Goal: Obtain resource: Download file/media

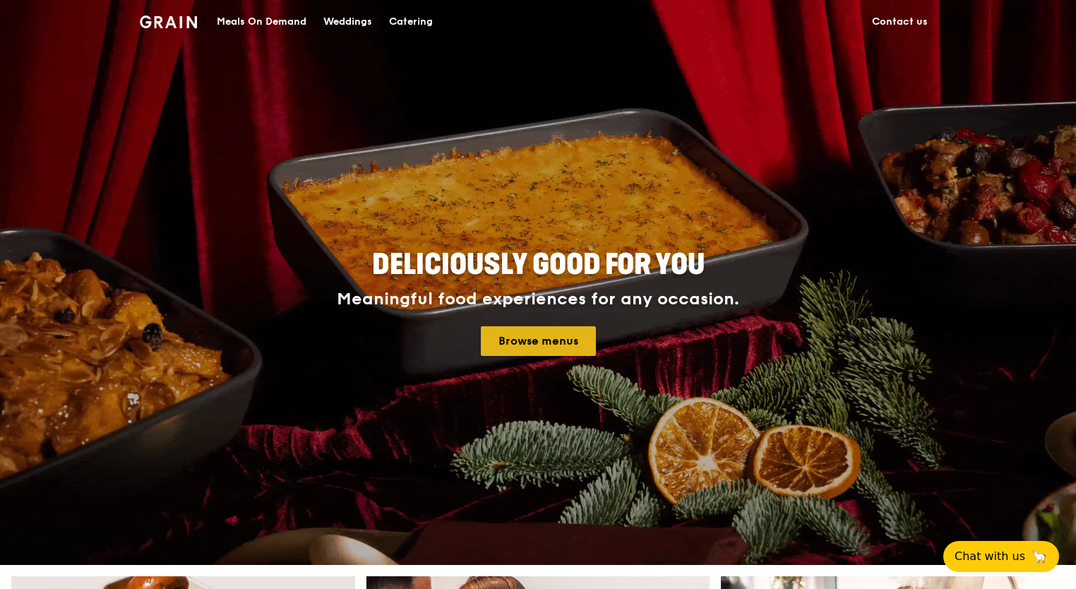
click at [540, 340] on link "Browse menus" at bounding box center [538, 341] width 115 height 30
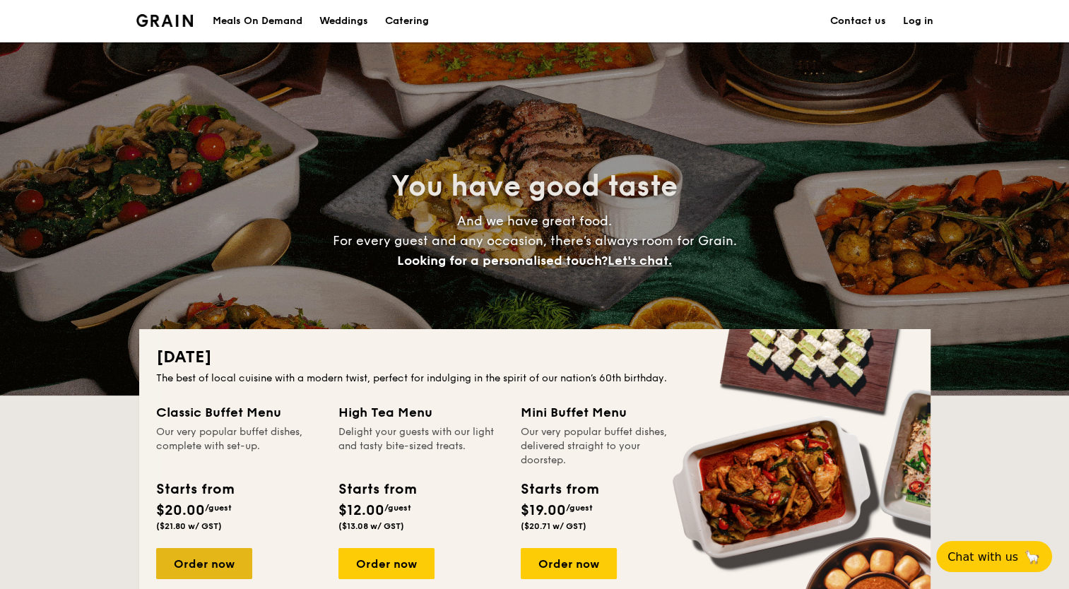
click at [232, 560] on div "Order now" at bounding box center [204, 563] width 96 height 31
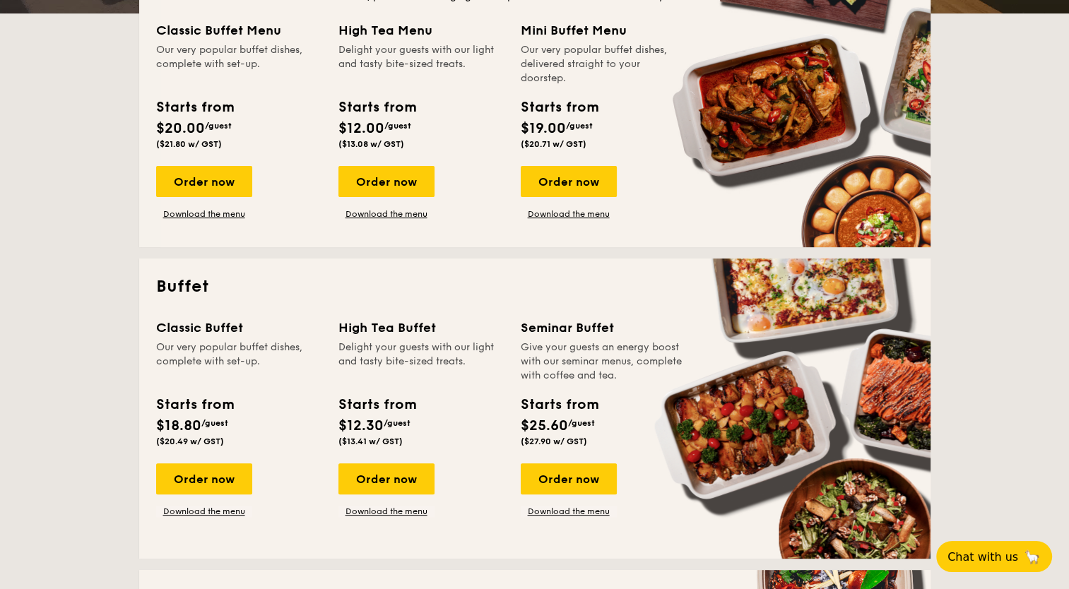
scroll to position [396, 0]
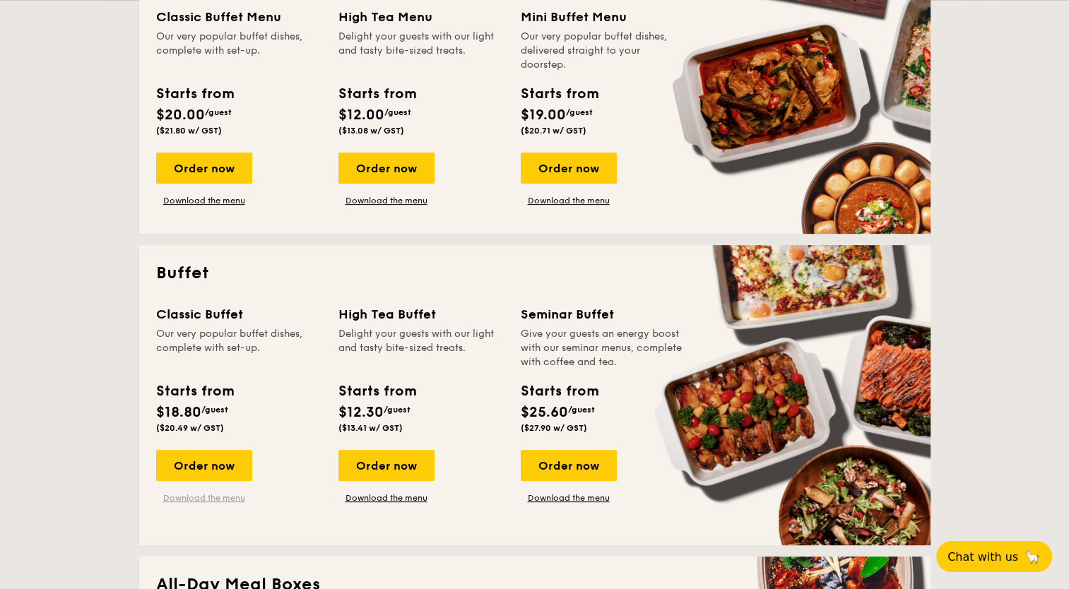
click at [197, 496] on link "Download the menu" at bounding box center [204, 497] width 96 height 11
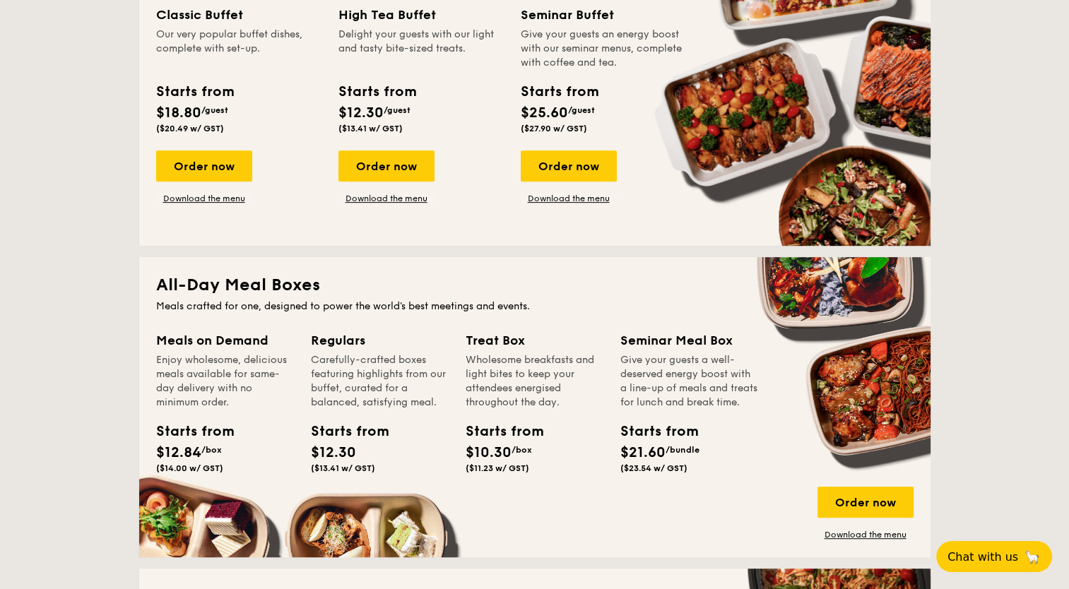
scroll to position [678, 0]
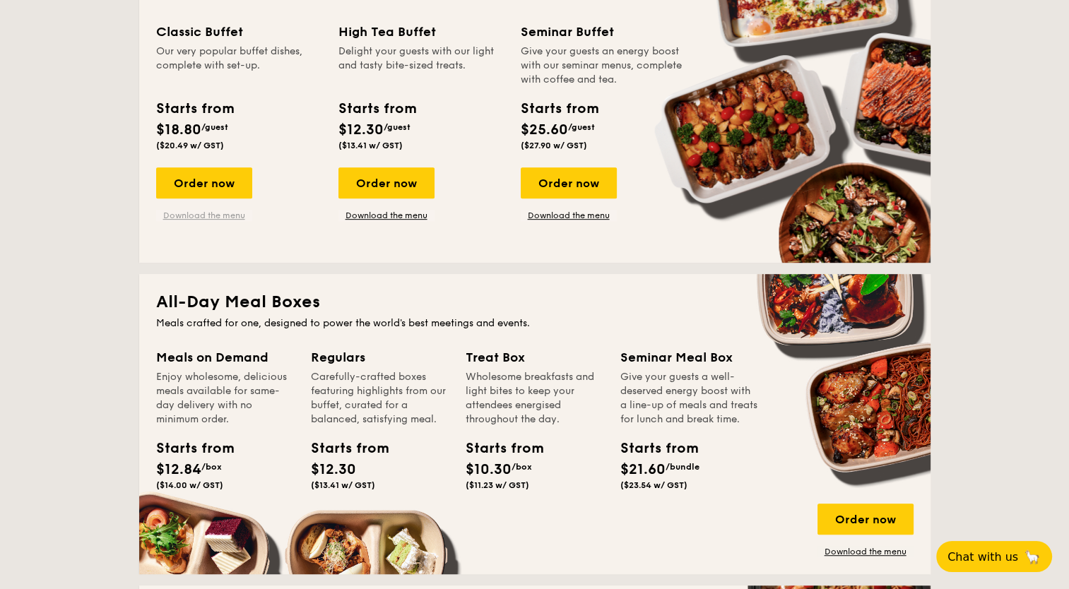
click at [238, 215] on link "Download the menu" at bounding box center [204, 215] width 96 height 11
